Goal: Task Accomplishment & Management: Use online tool/utility

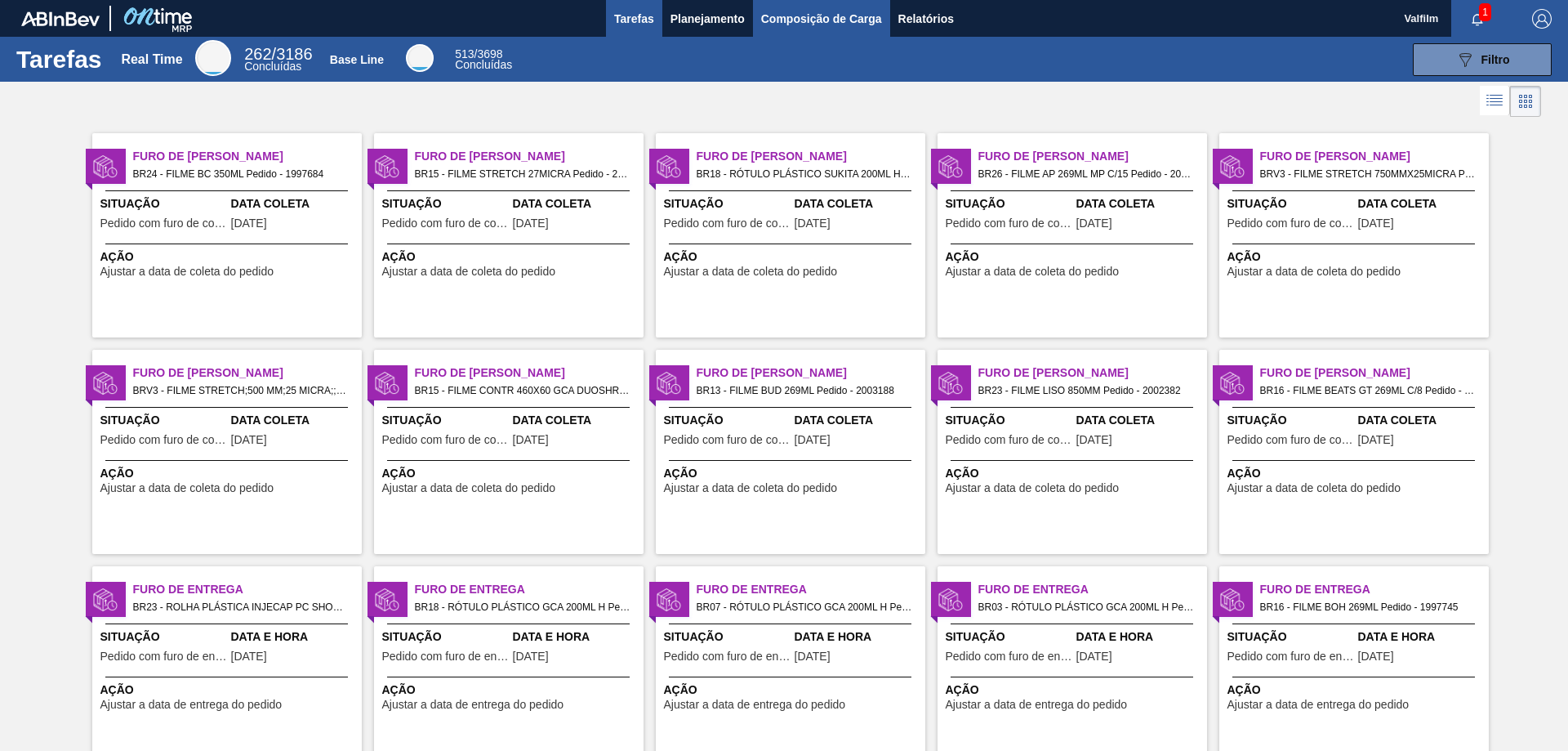
click at [779, 17] on span "Composição de Carga" at bounding box center [822, 19] width 121 height 20
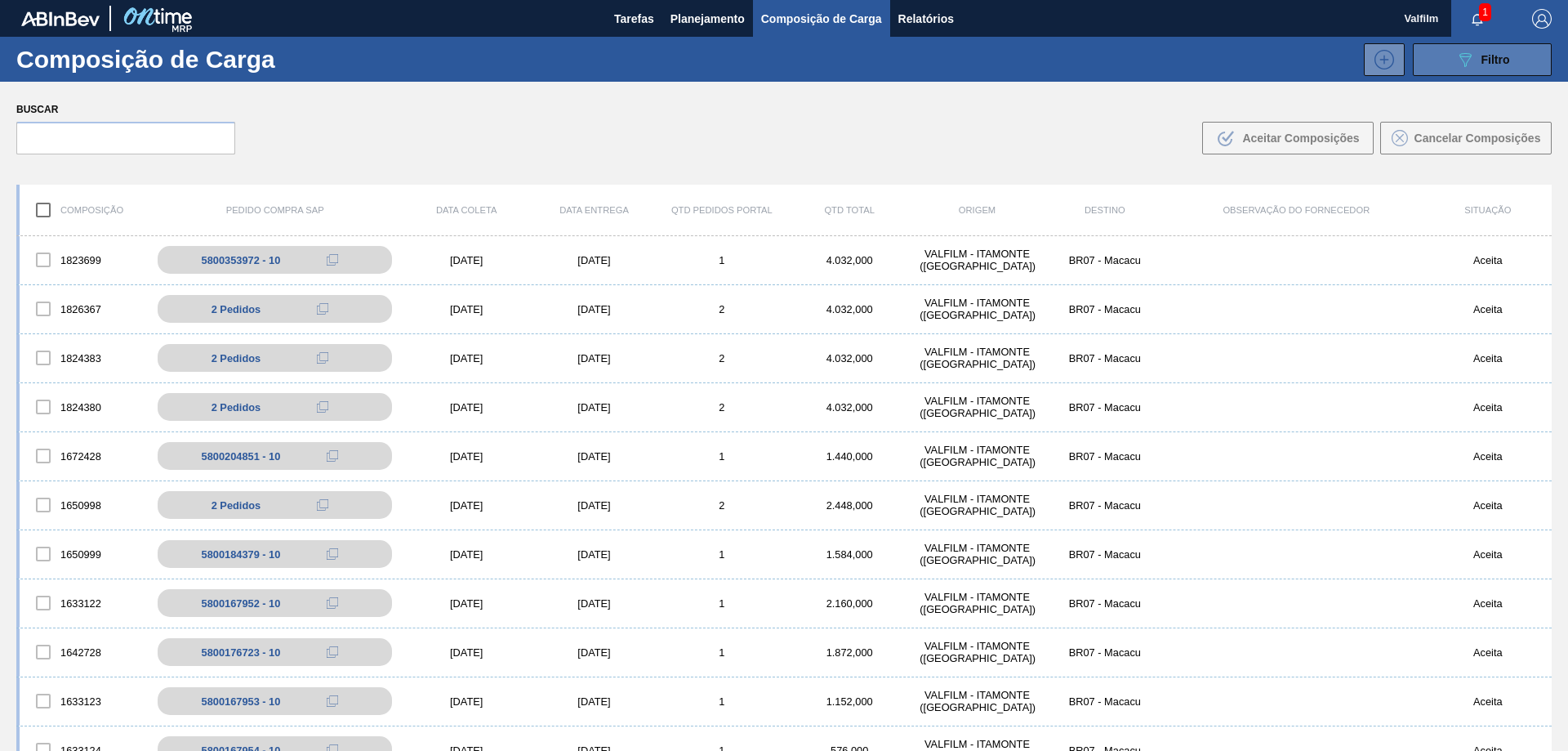
click at [1455, 66] on icon "089F7B8B-B2A5-4AFE-B5C0-19BA573D28AC" at bounding box center [1465, 59] width 20 height 20
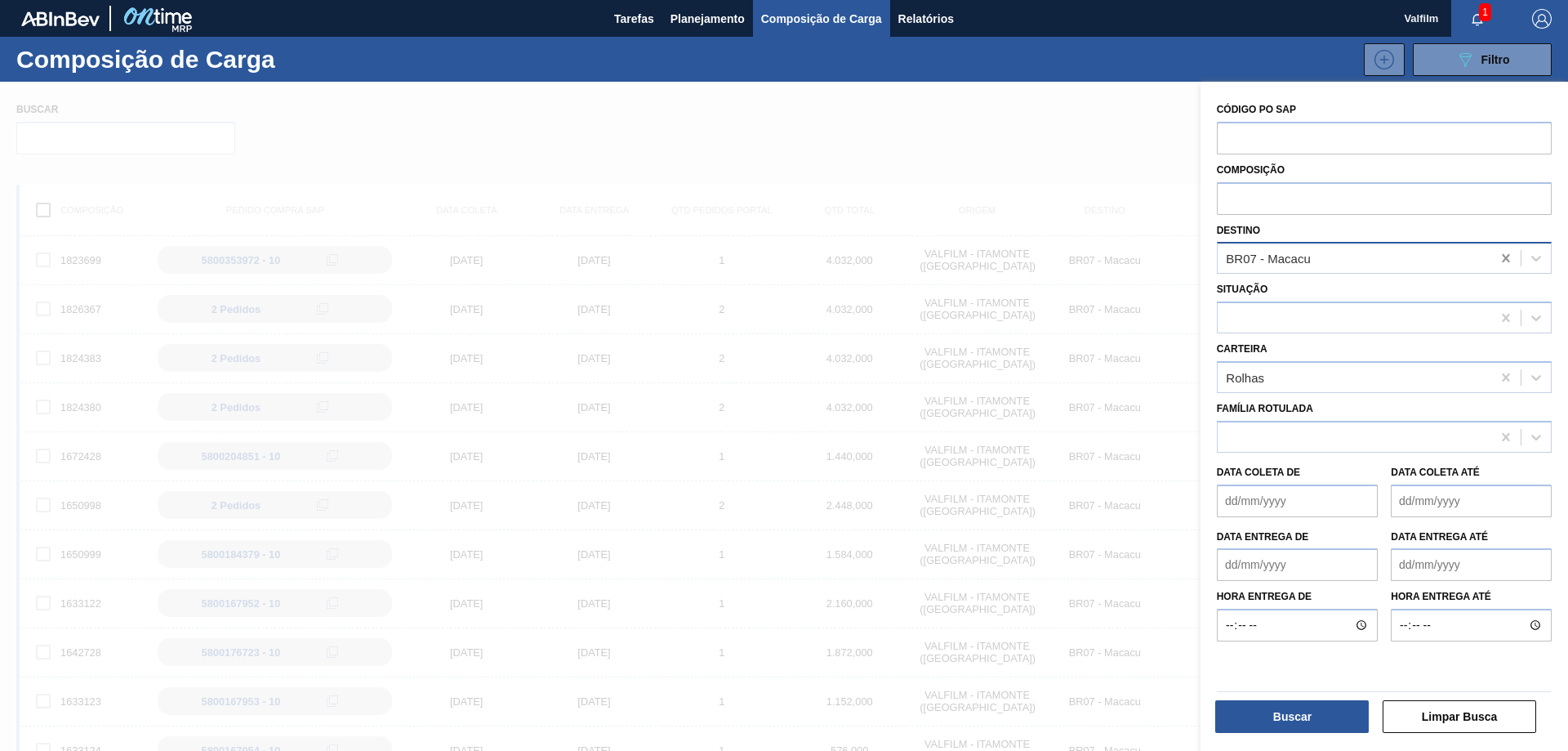
click at [1509, 258] on icon at bounding box center [1506, 258] width 16 height 16
type input "o"
type input "nova minas"
click at [1432, 282] on div "BR27 - [GEOGRAPHIC_DATA]" at bounding box center [1384, 298] width 335 height 36
click at [1420, 294] on div "BR27 - [GEOGRAPHIC_DATA]" at bounding box center [1384, 299] width 335 height 31
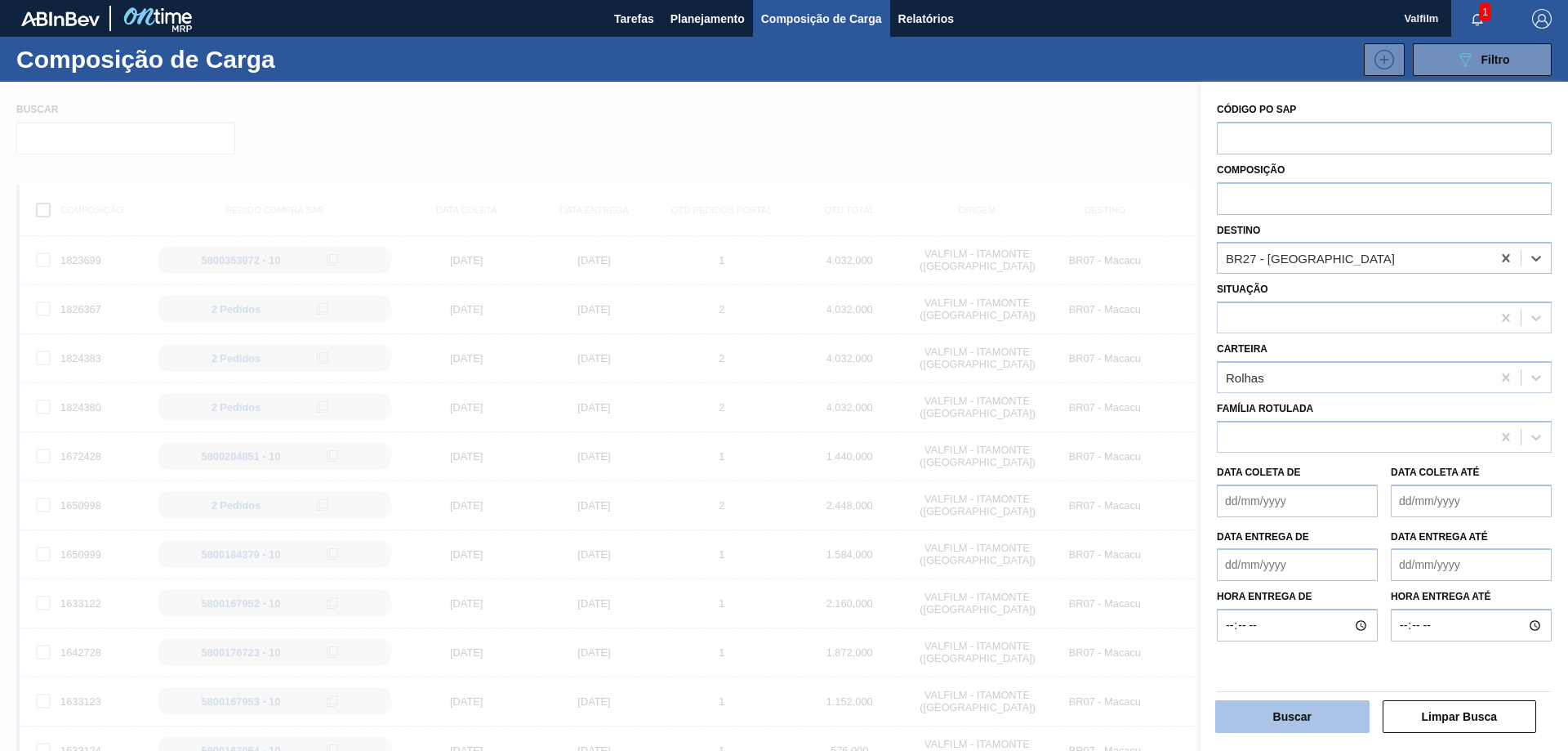
click at [1278, 714] on button "Buscar" at bounding box center [1292, 716] width 154 height 33
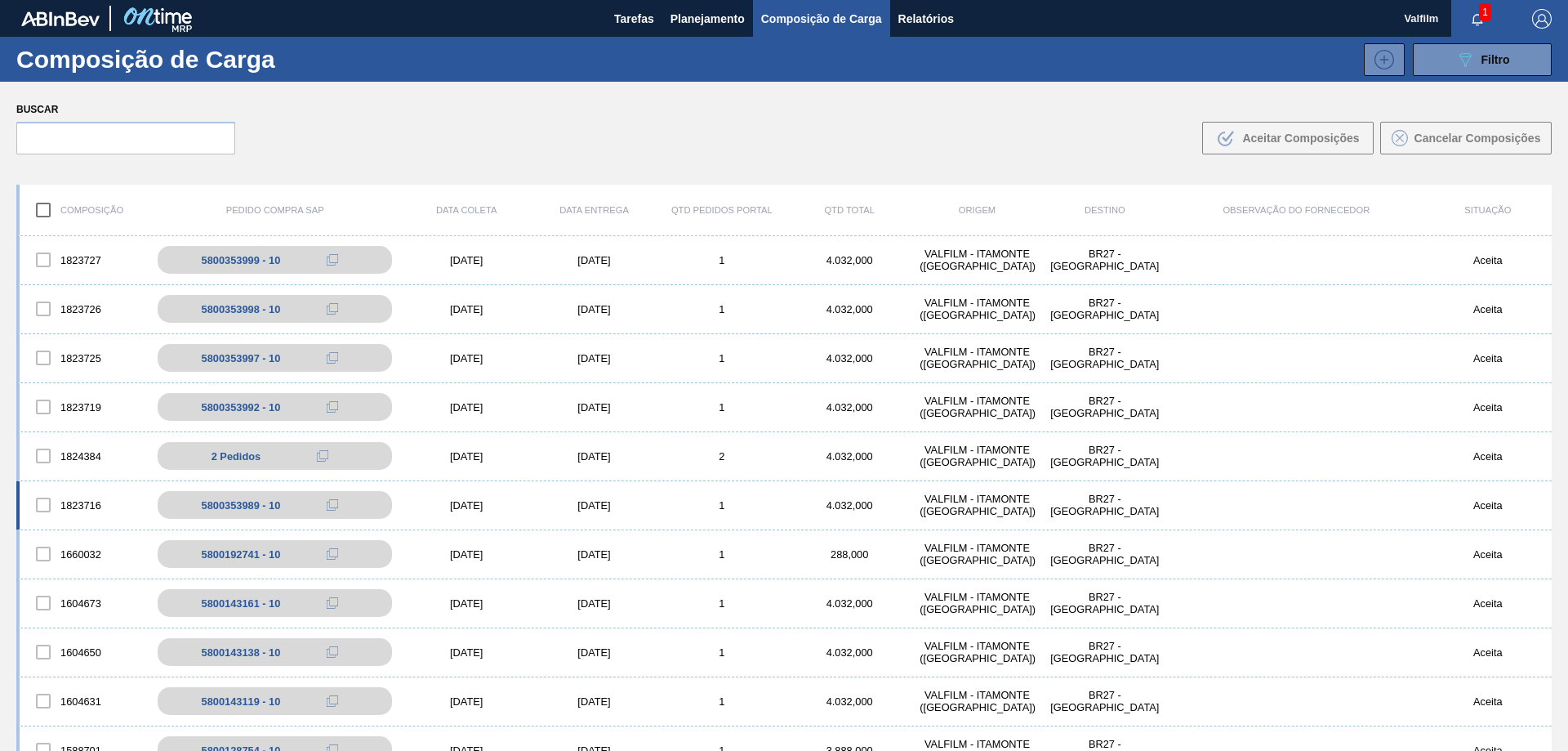
click at [515, 497] on div "1823716 5800353989 - 10 15/09/2025 16/09/2025 1 4.032,000 VALFILM - ITAMONTE (M…" at bounding box center [784, 506] width 1536 height 49
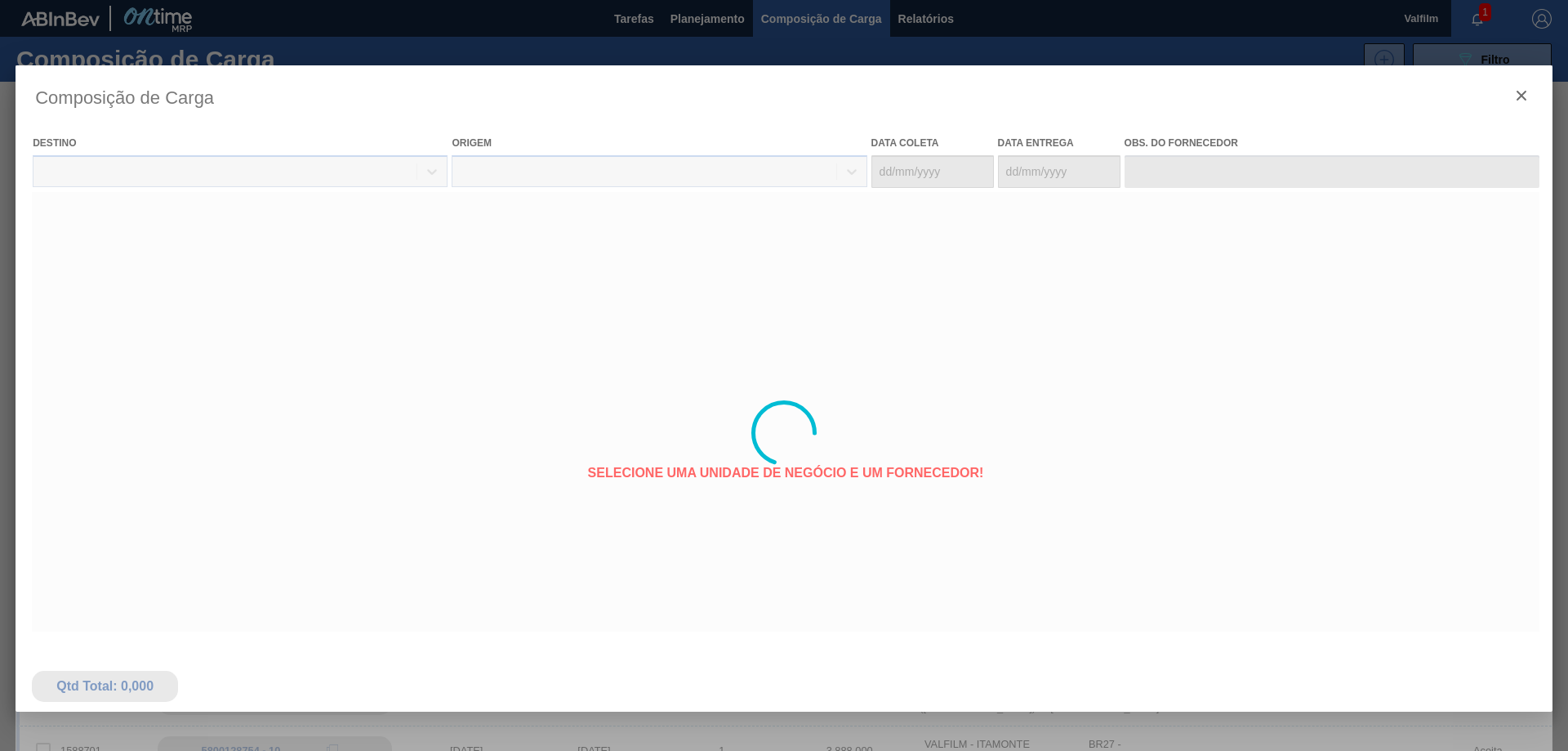
type coleta "[DATE]"
type entrega "[DATE]"
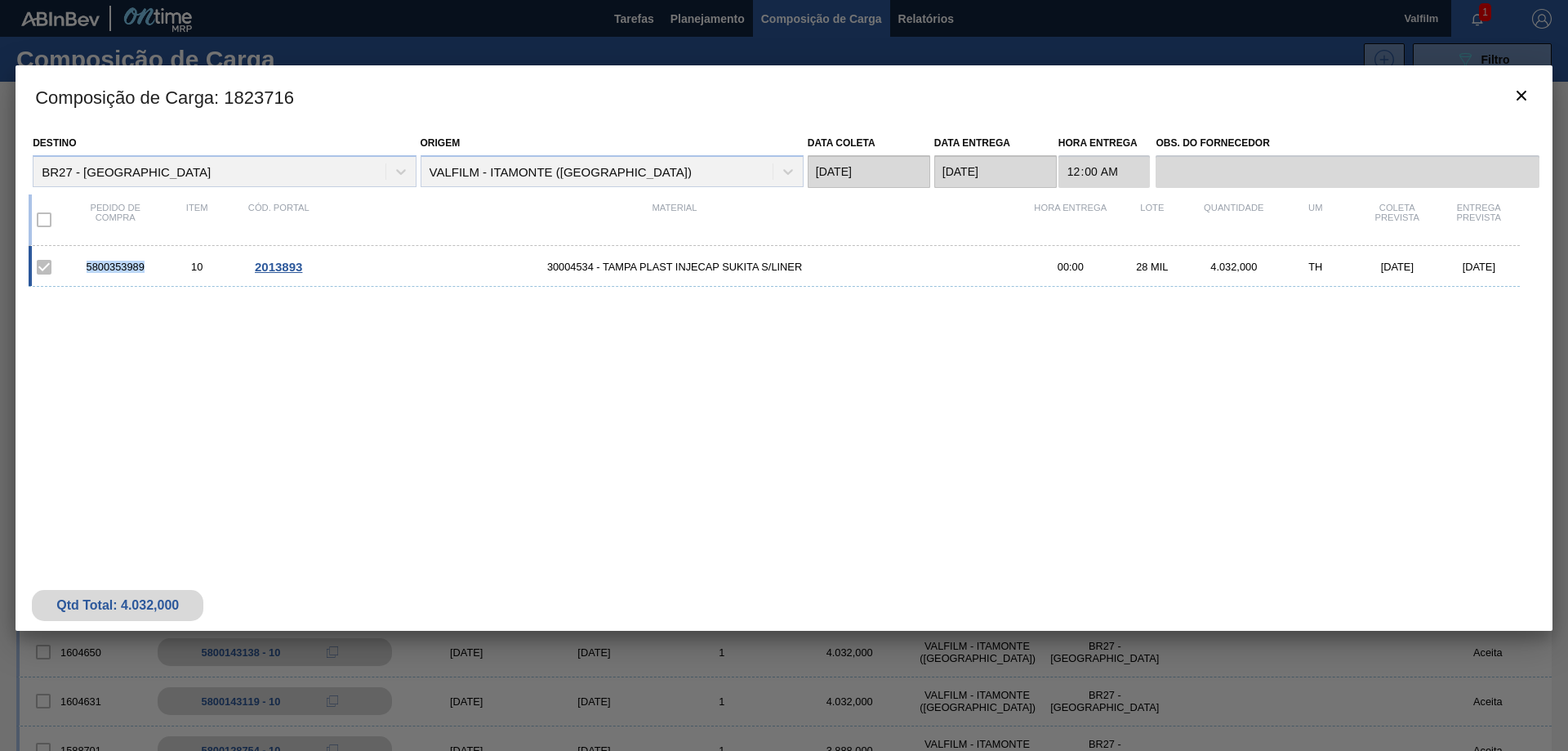
drag, startPoint x: 146, startPoint y: 272, endPoint x: 86, endPoint y: 271, distance: 60.0
click at [86, 271] on div "5800353989" at bounding box center [115, 266] width 81 height 12
copy div "5800353989"
click at [1526, 98] on icon "botão de ícone" at bounding box center [1521, 95] width 20 height 20
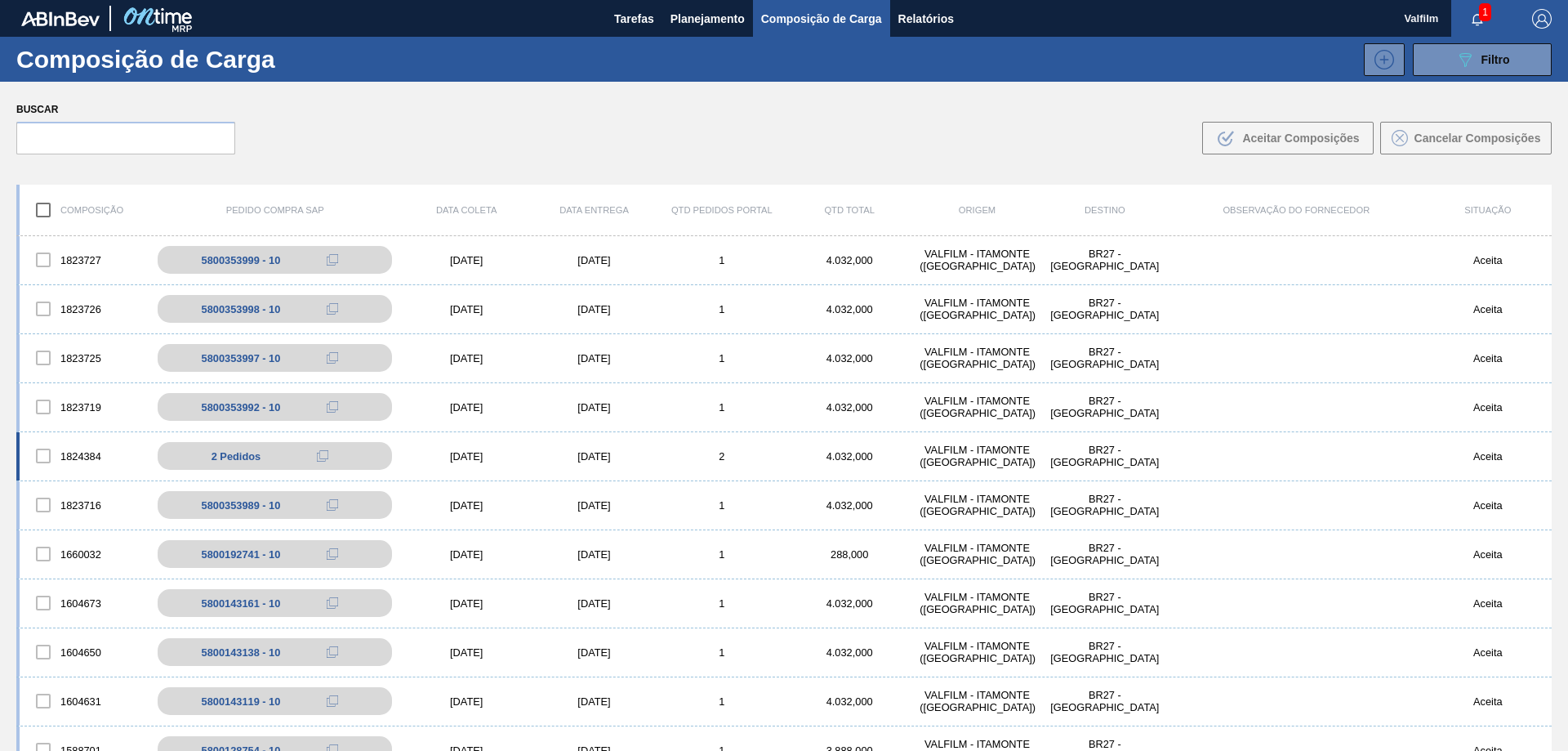
click at [599, 456] on div "[DATE]" at bounding box center [594, 457] width 127 height 12
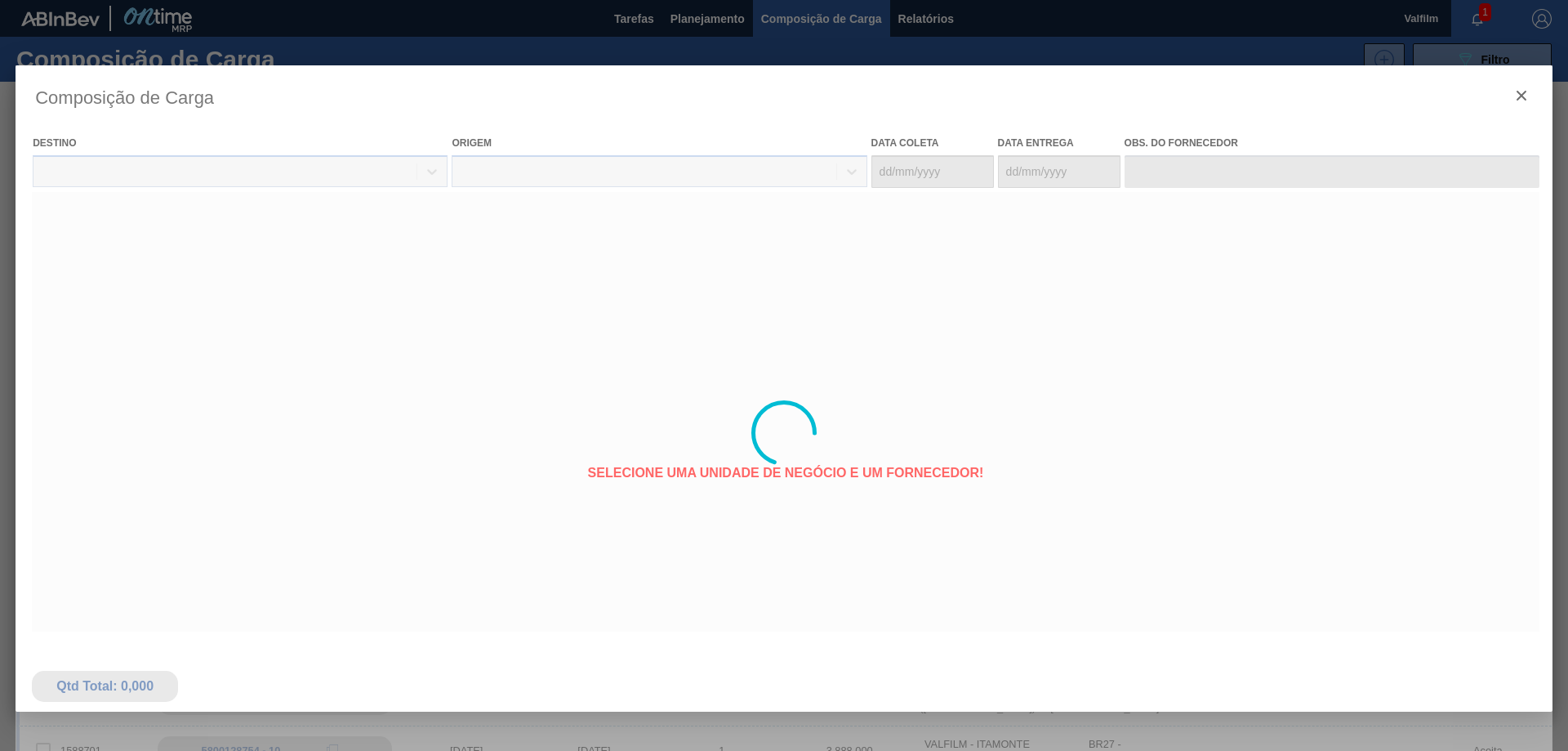
type coleta "[DATE]"
type entrega "[DATE]"
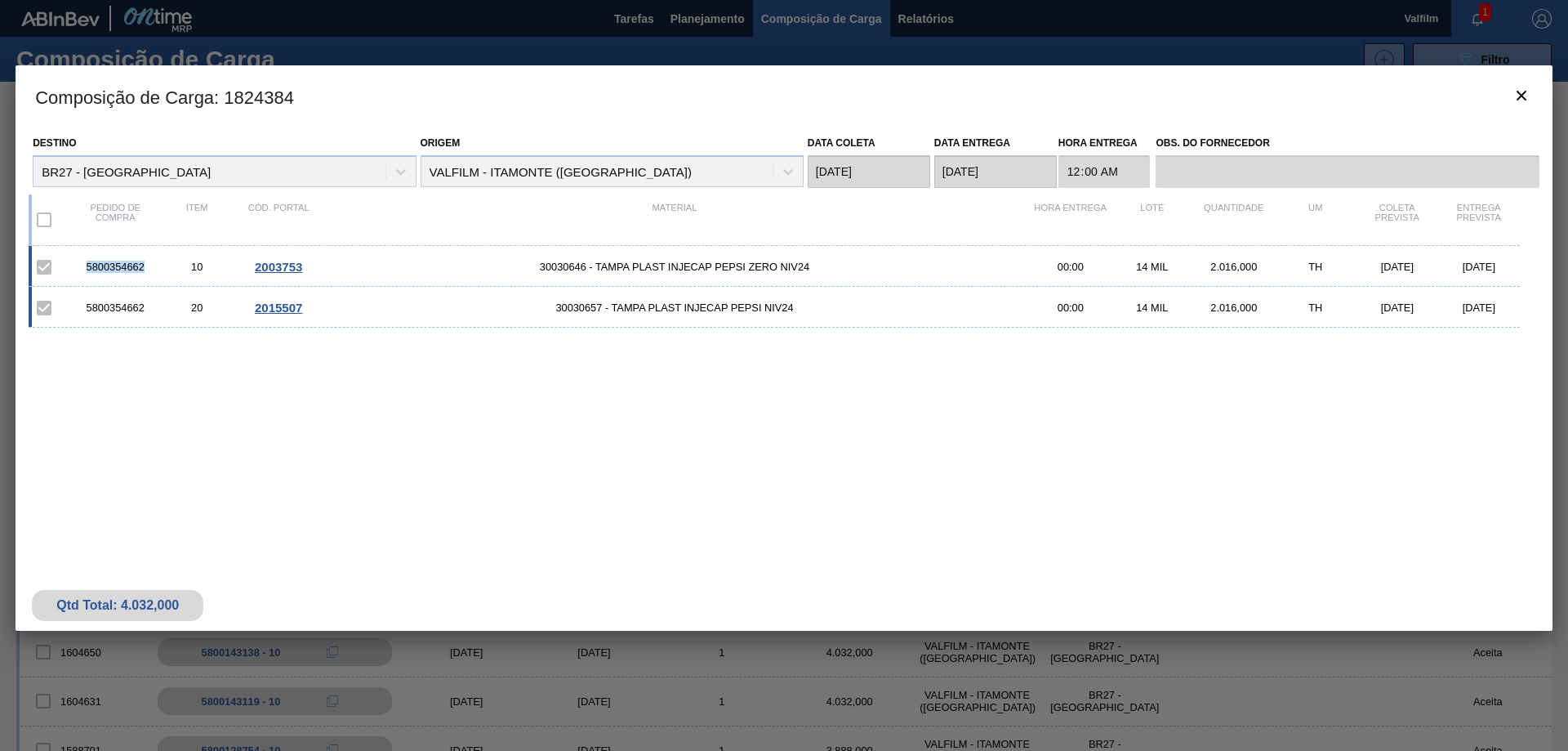
drag, startPoint x: 148, startPoint y: 268, endPoint x: 85, endPoint y: 272, distance: 63.1
click at [85, 272] on div "5800354662" at bounding box center [115, 266] width 81 height 12
copy div "5800354662"
click at [1526, 90] on icon "botão de ícone" at bounding box center [1521, 95] width 20 height 20
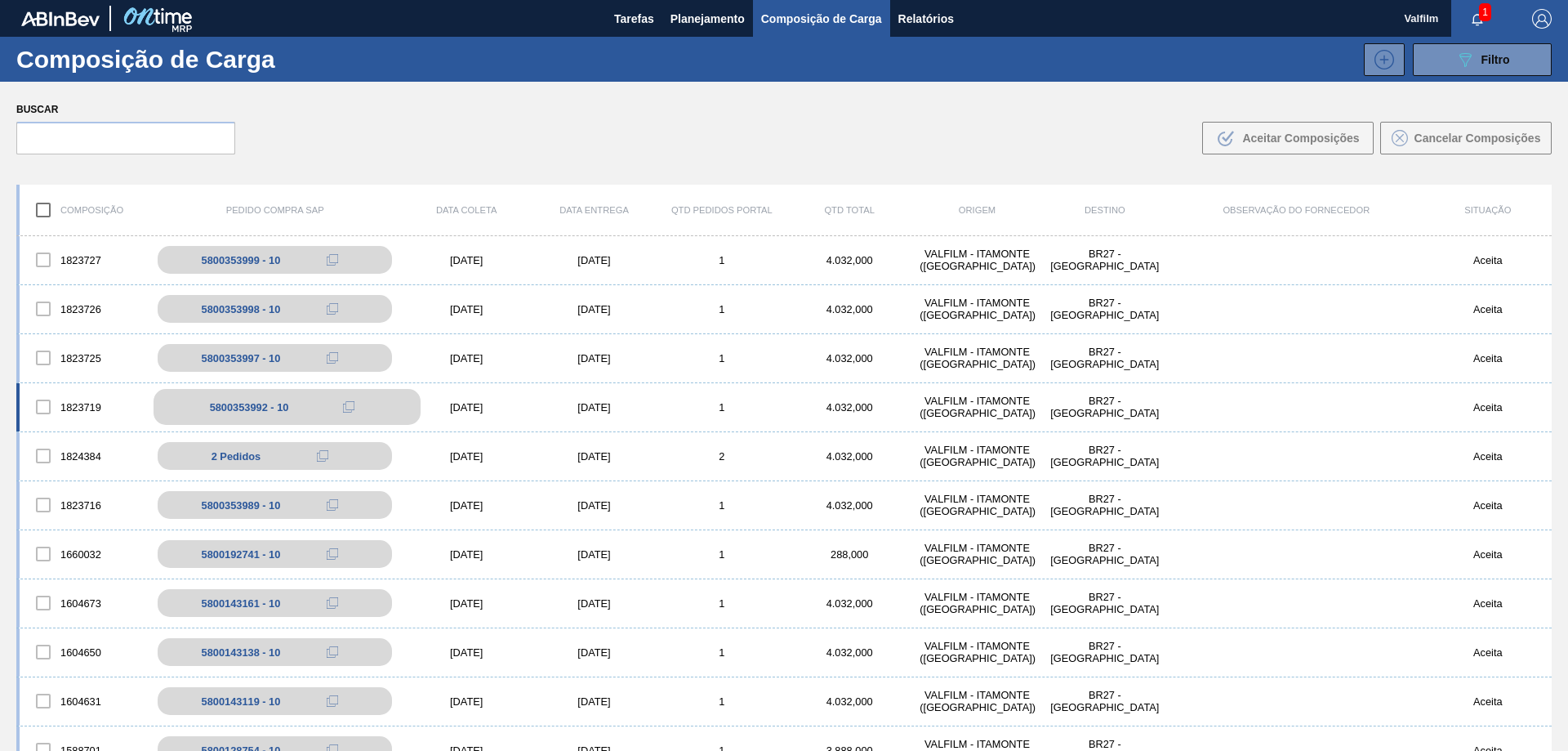
click at [308, 416] on div "5800353992 - 10" at bounding box center [287, 406] width 267 height 36
click at [464, 396] on div "1823719 5800353992 - 10 17/09/2025 18/09/2025 1 4.032,000 VALFILM - ITAMONTE (M…" at bounding box center [784, 408] width 1536 height 49
click at [627, 421] on div "1823719 5800353992 - 10 17/09/2025 18/09/2025 1 4.032,000 VALFILM - ITAMONTE (M…" at bounding box center [784, 408] width 1536 height 49
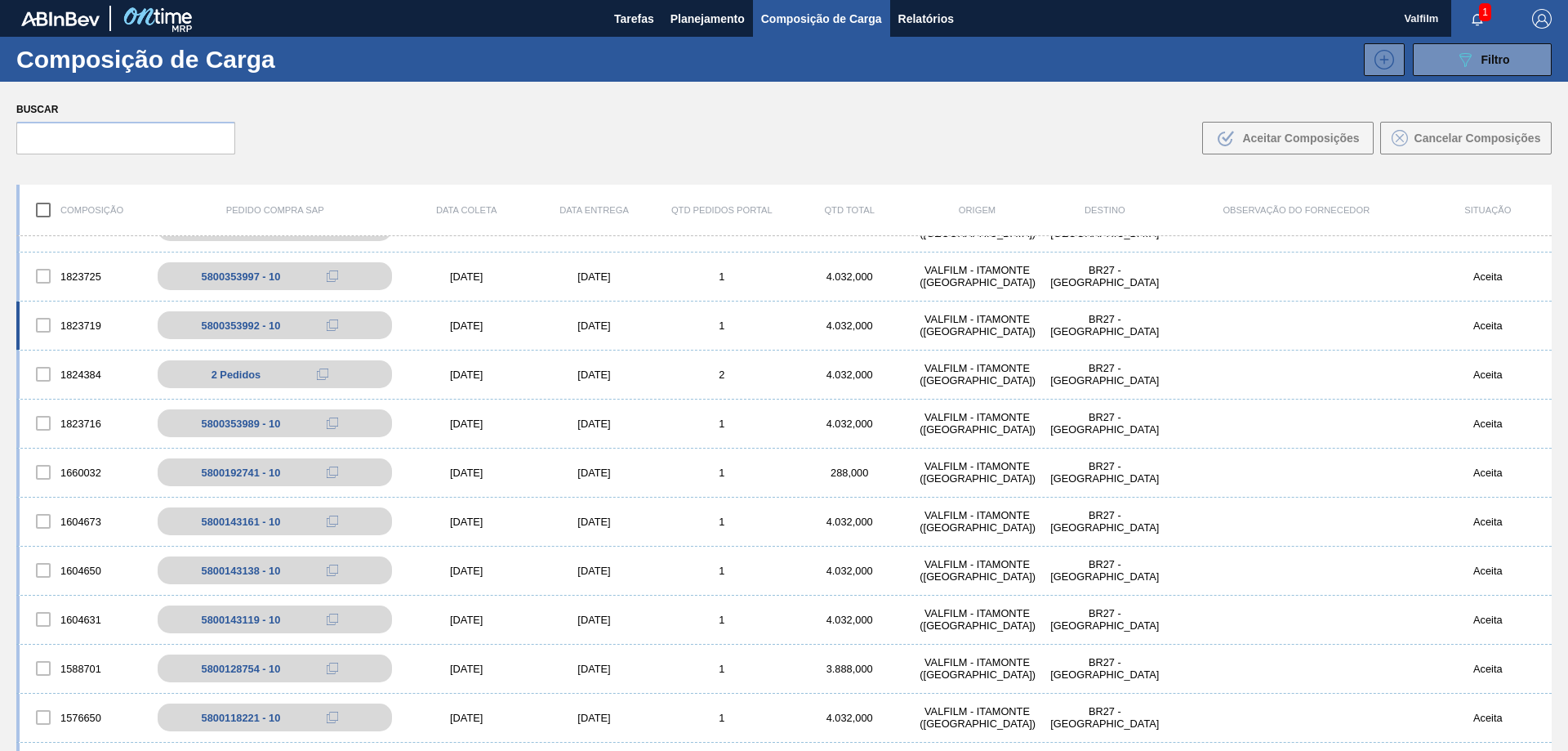
click at [445, 327] on div "[DATE]" at bounding box center [466, 326] width 127 height 12
click at [342, 322] on button at bounding box center [349, 325] width 33 height 20
click at [247, 331] on div "5800353992 - 10" at bounding box center [249, 326] width 79 height 12
click at [507, 336] on div "1823719 5800353992 - 10 17/09/2025 18/09/2025 1 4.032,000 VALFILM - ITAMONTE (M…" at bounding box center [784, 326] width 1536 height 49
click at [708, 334] on div "1823719 5800353992 - 10 17/09/2025 18/09/2025 1 4.032,000 VALFILM - ITAMONTE (M…" at bounding box center [784, 326] width 1536 height 49
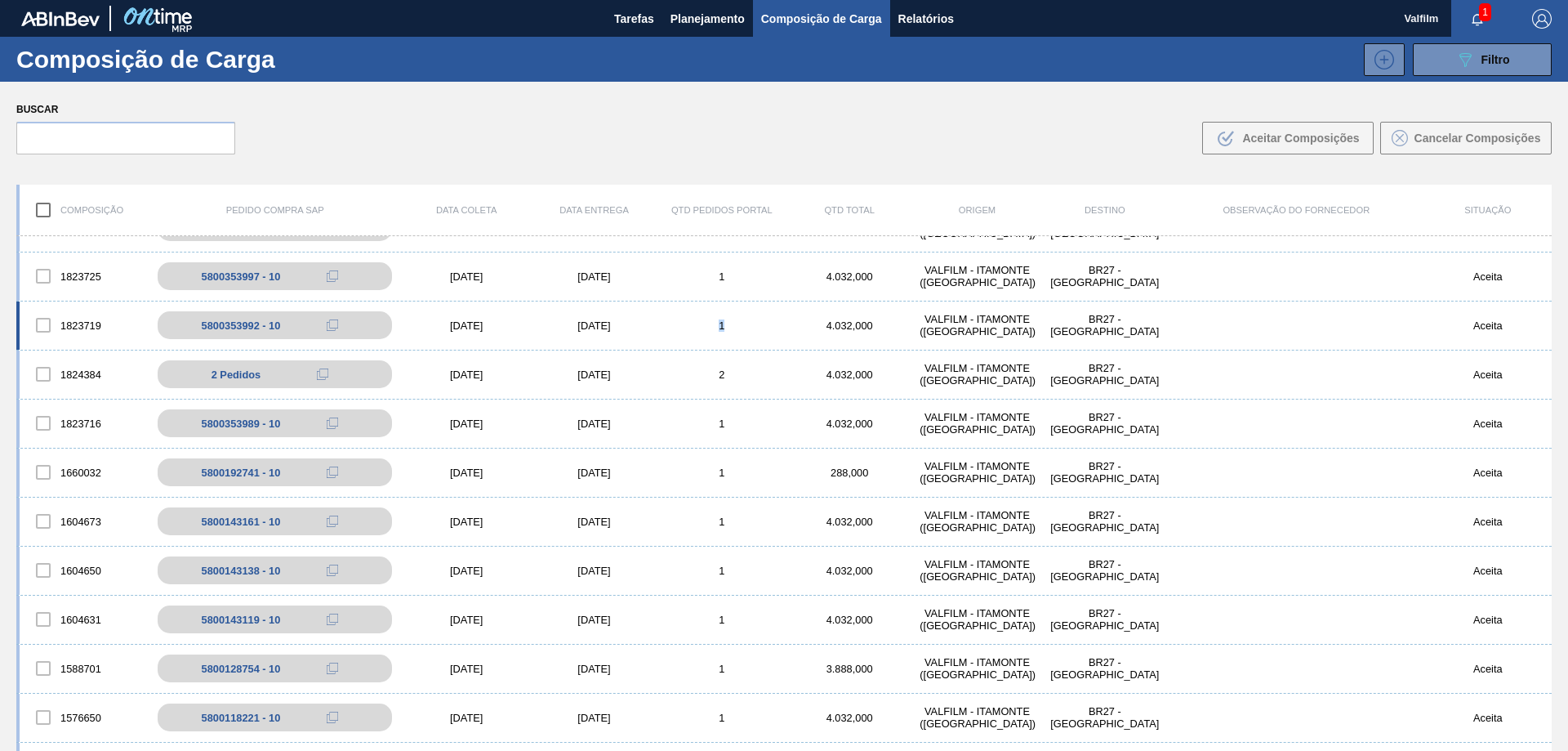
click at [708, 334] on div "1823719 5800353992 - 10 17/09/2025 18/09/2025 1 4.032,000 VALFILM - ITAMONTE (M…" at bounding box center [784, 326] width 1536 height 49
click at [601, 324] on div "[DATE]" at bounding box center [594, 326] width 127 height 12
click at [524, 324] on div "[DATE]" at bounding box center [466, 326] width 127 height 12
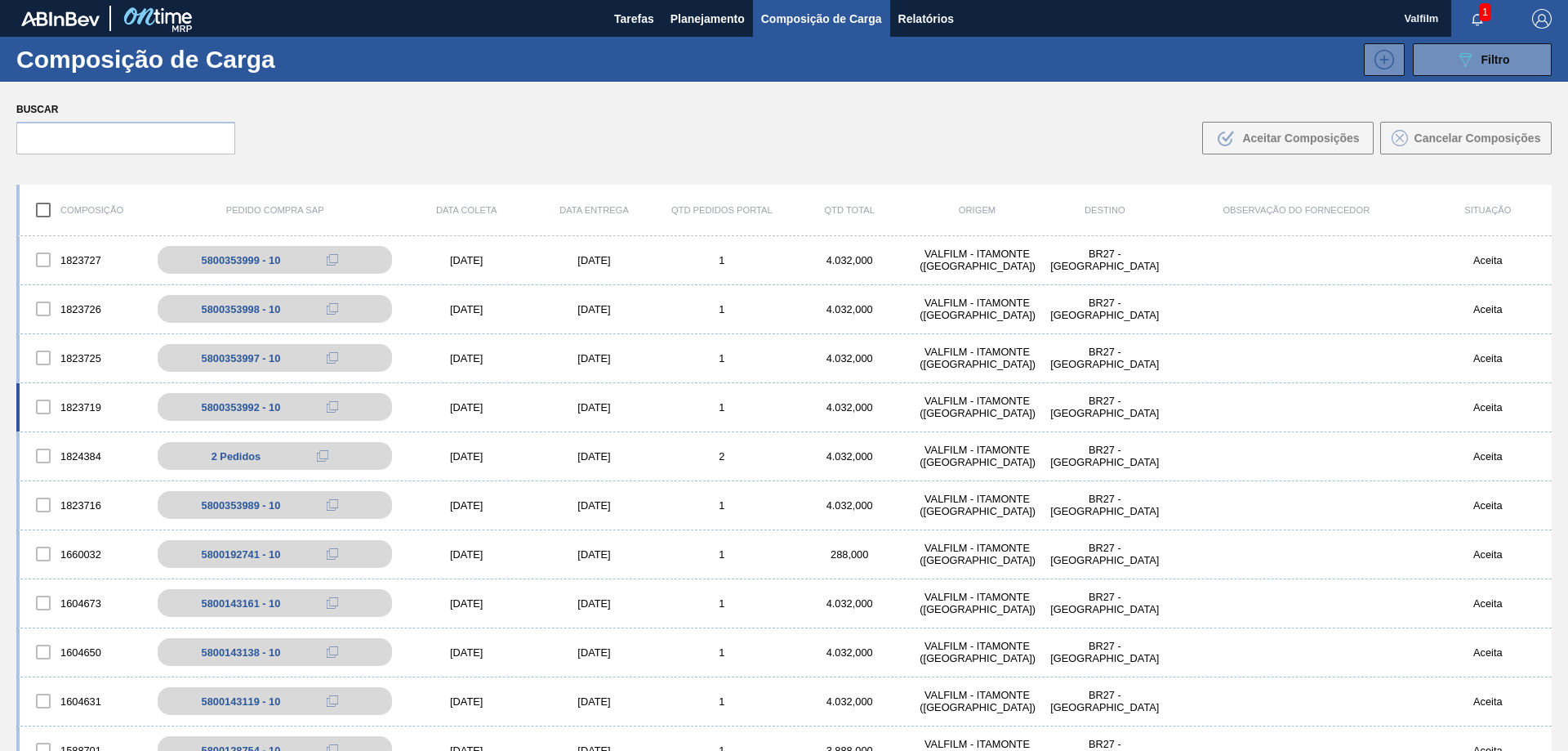
click at [501, 411] on div "[DATE]" at bounding box center [466, 407] width 127 height 12
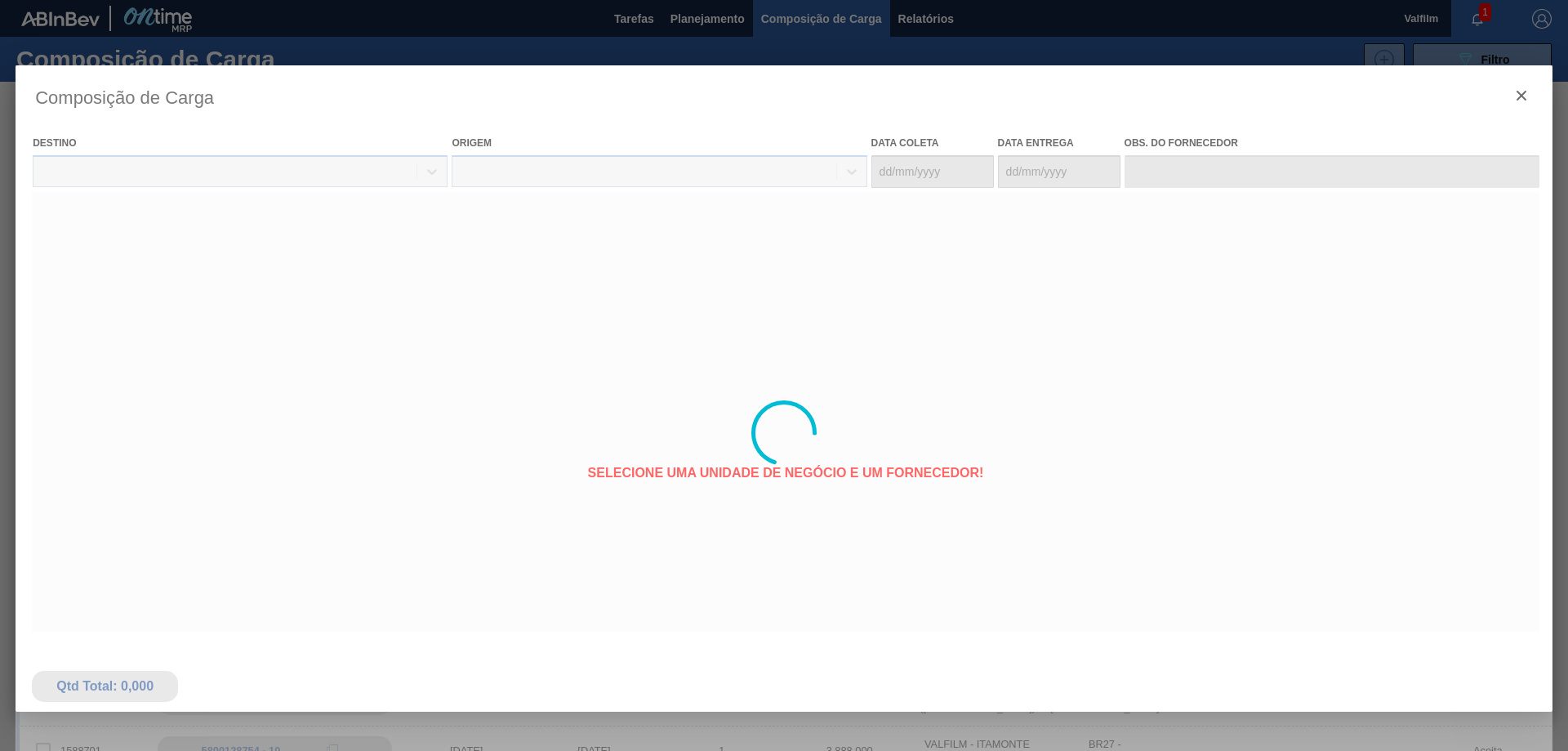
type coleta "[DATE]"
type entrega "[DATE]"
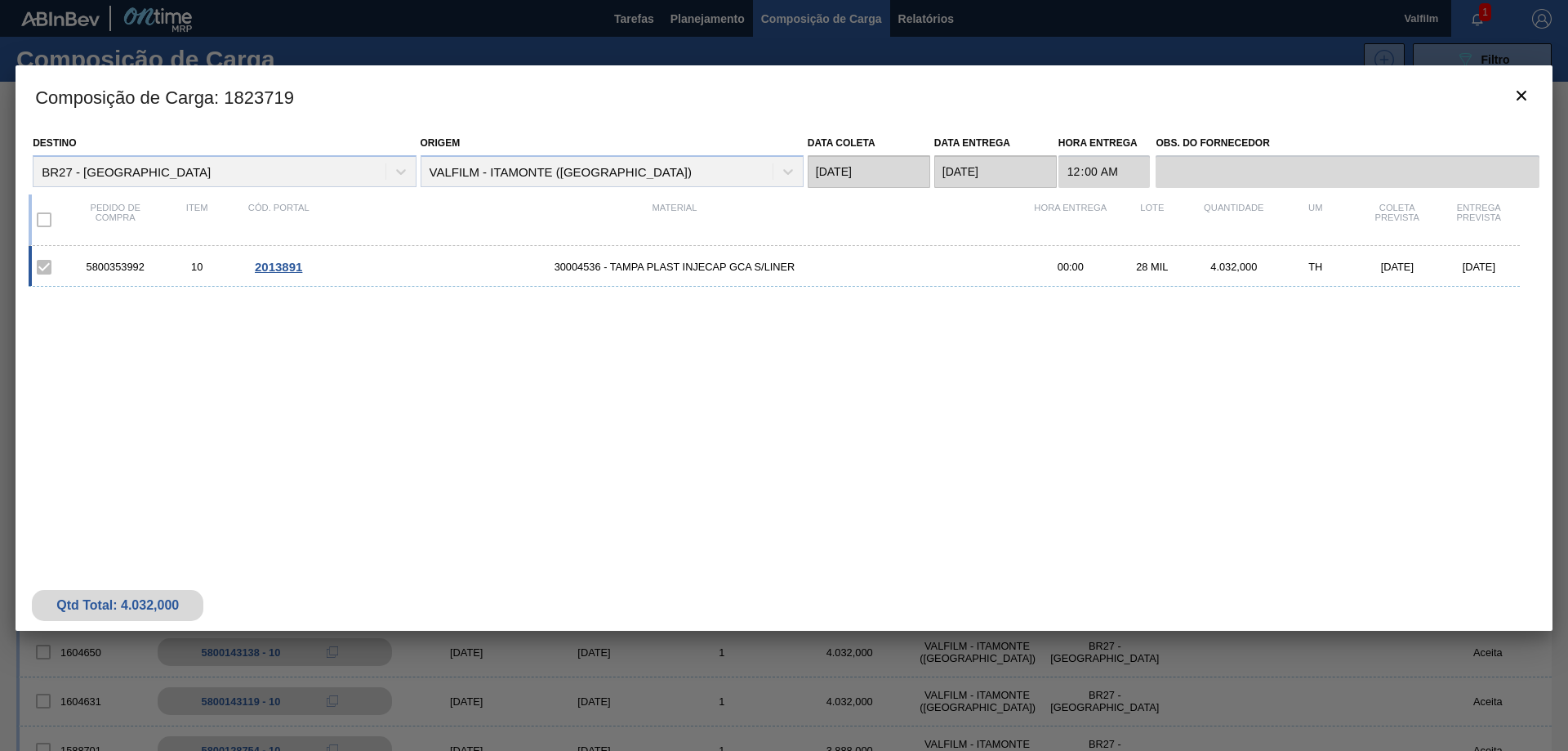
click at [268, 266] on span "2013891" at bounding box center [279, 266] width 47 height 14
